Goal: Find specific page/section: Find specific page/section

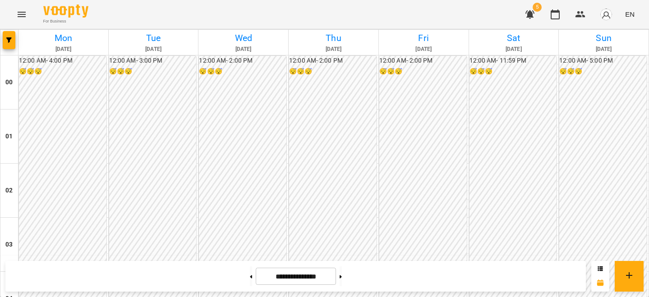
scroll to position [806, 0]
click at [250, 273] on button at bounding box center [251, 277] width 2 height 20
type input "**********"
click at [609, 14] on img "button" at bounding box center [606, 14] width 13 height 13
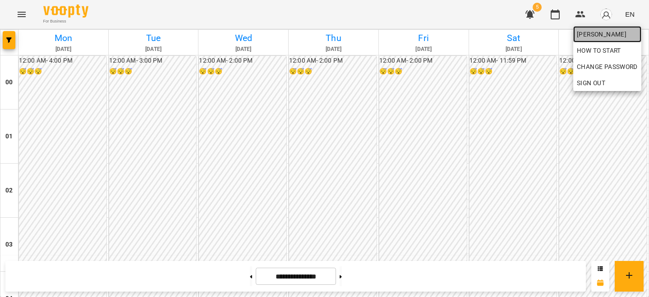
click at [595, 32] on span "[PERSON_NAME]" at bounding box center [607, 34] width 61 height 11
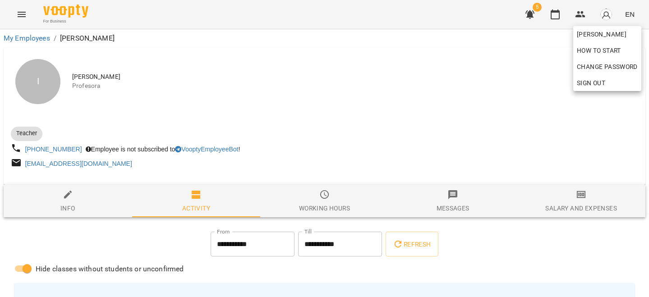
click at [529, 102] on div at bounding box center [324, 148] width 649 height 297
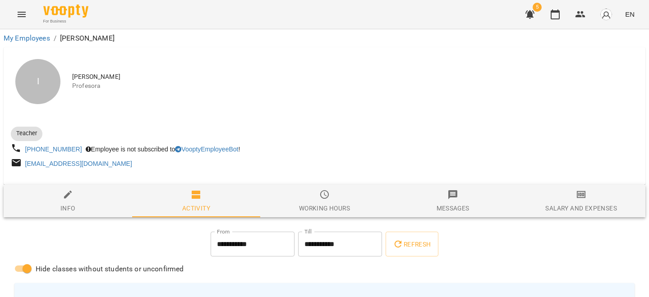
click at [581, 199] on icon "button" at bounding box center [581, 195] width 11 height 11
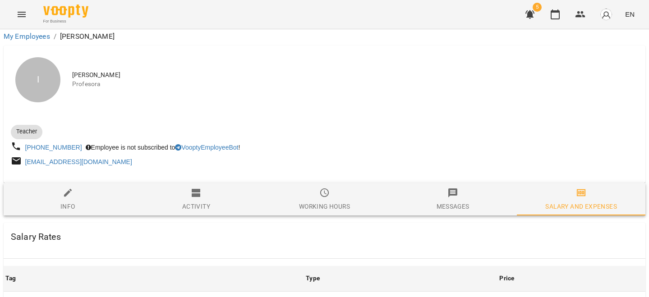
scroll to position [300, 0]
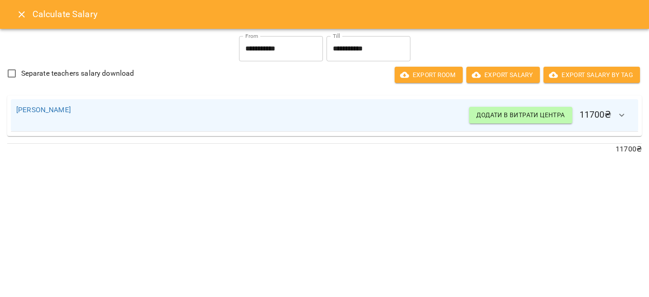
click at [24, 14] on icon "Close" at bounding box center [21, 14] width 11 height 11
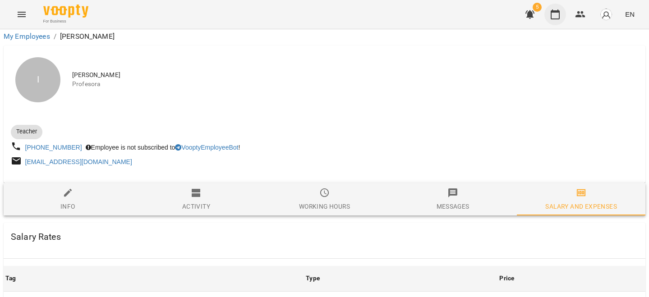
click at [562, 18] on button "button" at bounding box center [556, 15] width 22 height 22
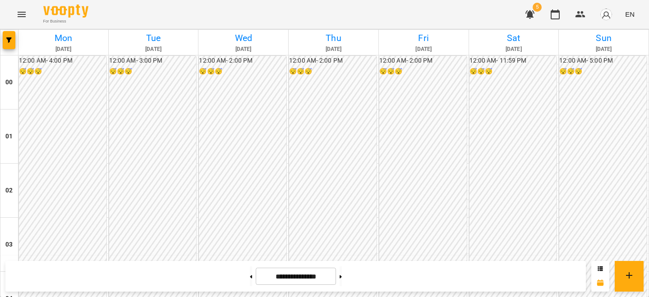
scroll to position [754, 0]
